Goal: Use online tool/utility

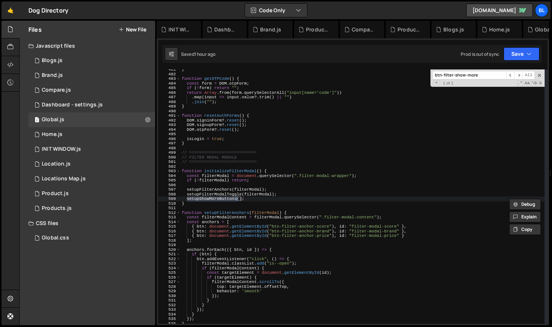
scroll to position [11543, 0]
click at [236, 201] on div "} function getOTPCode ( ) { const form = DOM . otpForm ; if ( ! form ) return "…" at bounding box center [362, 199] width 365 height 264
click at [219, 203] on div "} function getOTPCode ( ) { const form = DOM . otpForm ; if ( ! form ) return "…" at bounding box center [362, 199] width 365 height 264
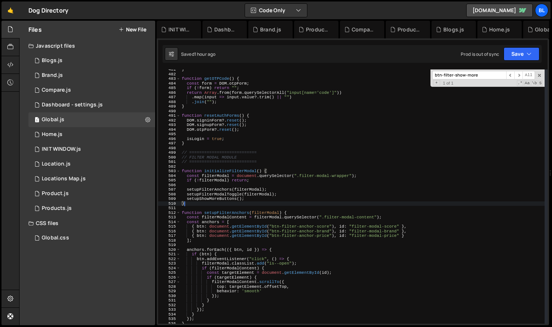
click at [223, 198] on div "} function getOTPCode ( ) { const form = DOM . otpForm ; if ( ! form ) return "…" at bounding box center [362, 199] width 365 height 264
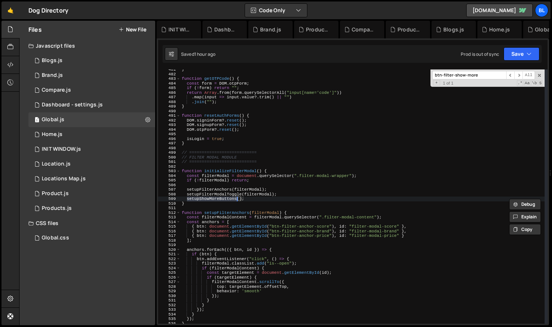
type textarea "function setupShowMoreButtons() {"
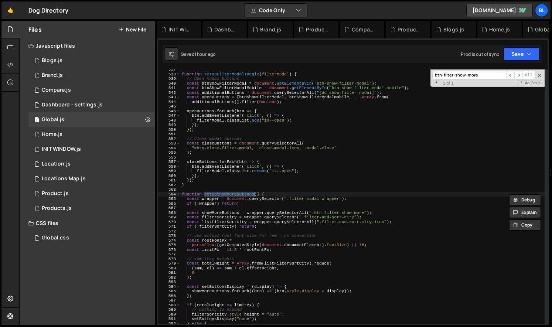
scroll to position [2480, 0]
click at [256, 230] on div "function setupFilterModalToggle ( filterModal ) { // Open modal buttons const b…" at bounding box center [362, 199] width 365 height 264
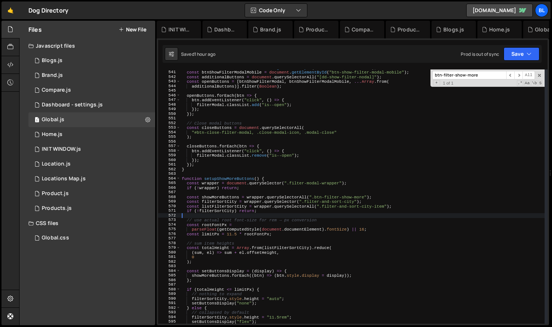
scroll to position [2495, 0]
click at [295, 208] on div "const btnShowFilterModal = document . getElementById ( "btn-show-filter-modal" …" at bounding box center [362, 197] width 365 height 264
type textarea "const listFilterSortCity = wrapper.querySelectorAll(".filter-and-sort-city-item…"
click at [277, 217] on div "const btnShowFilterModal = document . getElementById ( "btn-show-filter-modal" …" at bounding box center [362, 197] width 365 height 264
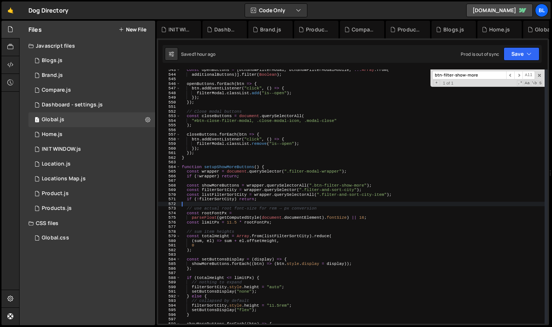
click at [272, 247] on div "const openButtons = [ btnShowFilterModal , btnShowFilterModalMobile , ... Array…" at bounding box center [362, 200] width 365 height 264
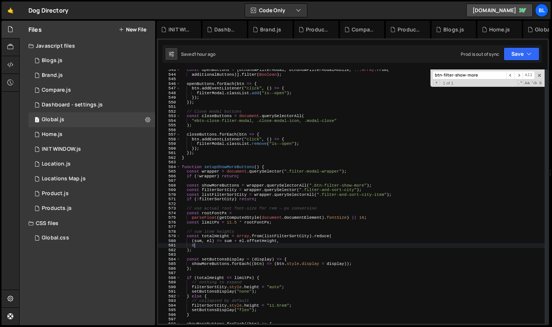
click at [289, 235] on div "const openButtons = [ btnShowFilterModal , btnShowFilterModalMobile , ... Array…" at bounding box center [362, 200] width 365 height 264
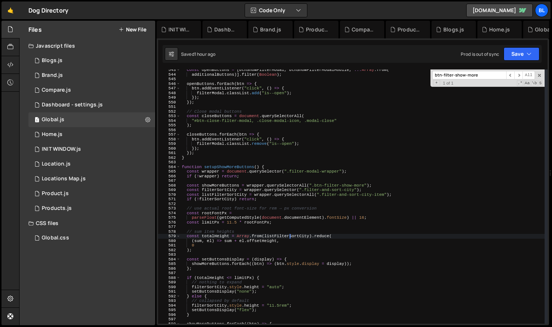
click at [281, 265] on div "const openButtons = [ btnShowFilterModal , btnShowFilterModalMobile , ... Array…" at bounding box center [362, 200] width 365 height 264
click at [539, 74] on span at bounding box center [539, 75] width 5 height 5
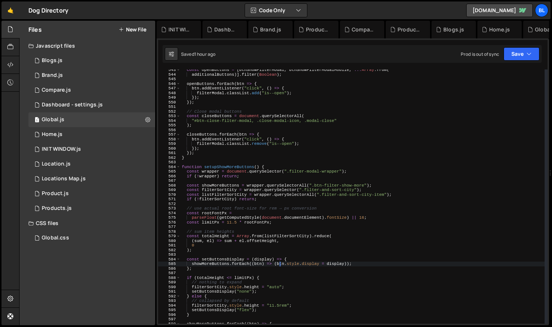
click at [371, 186] on div "const openButtons = [ btnShowFilterModal , btnShowFilterModalMobile , ... Array…" at bounding box center [362, 200] width 365 height 264
type textarea "const showMoreButtons = wrapper.querySelectorAll(".btn-filter-show-more");"
